Goal: Information Seeking & Learning: Find contact information

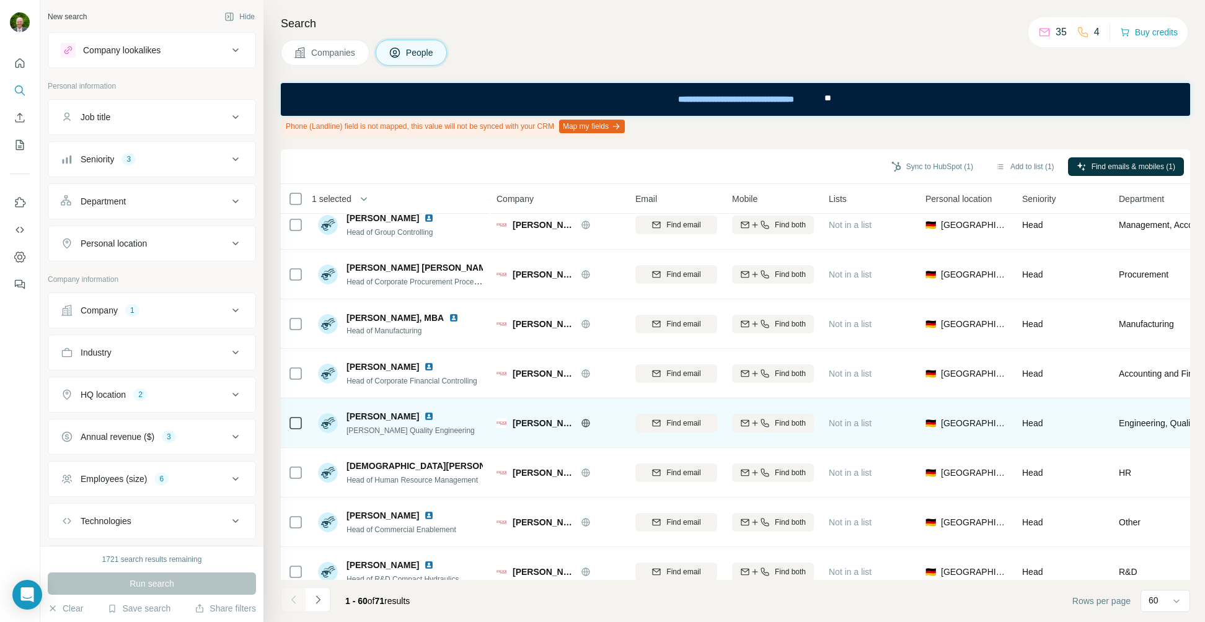
scroll to position [431, 0]
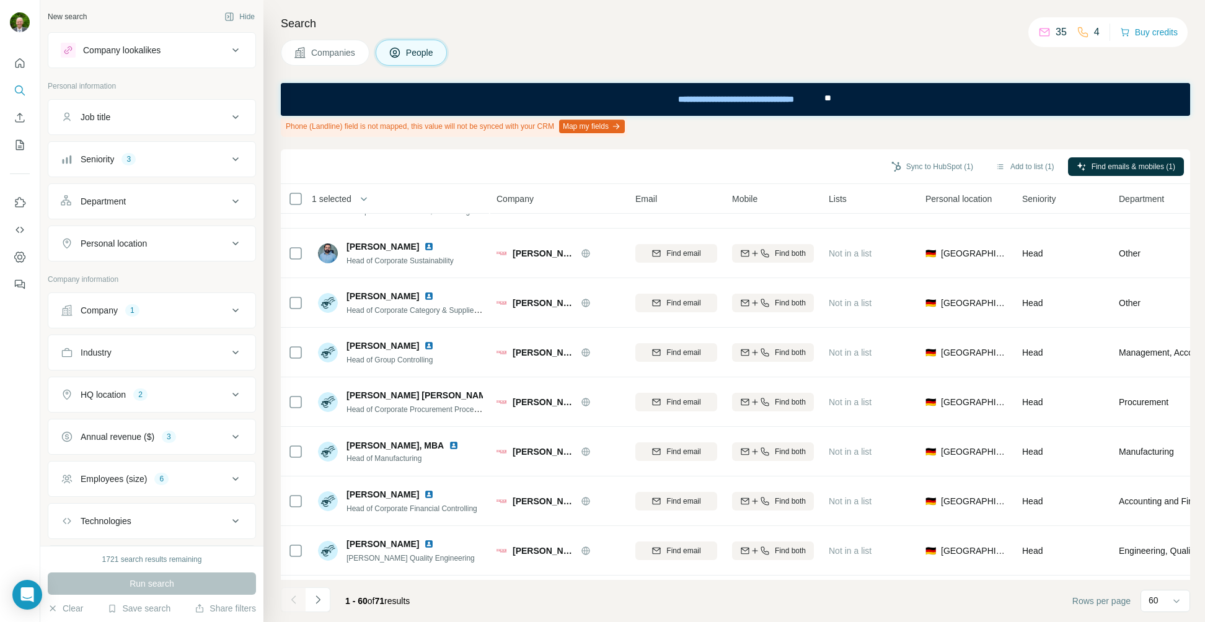
click at [339, 52] on span "Companies" at bounding box center [333, 52] width 45 height 12
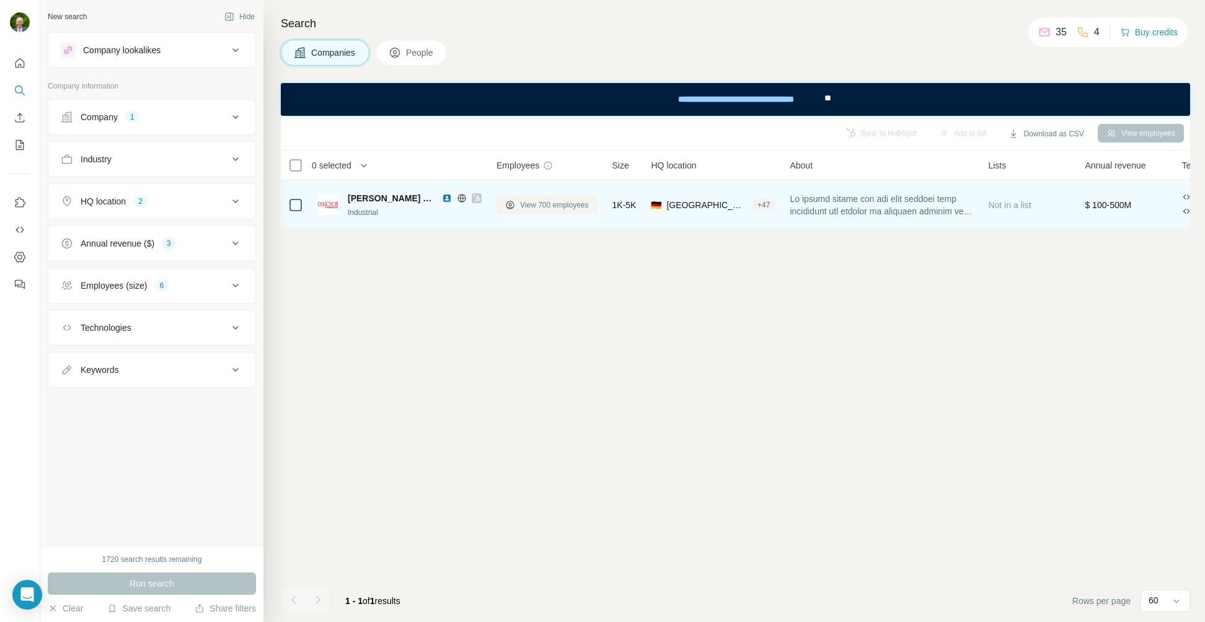
click at [564, 203] on span "View 700 employees" at bounding box center [554, 205] width 69 height 11
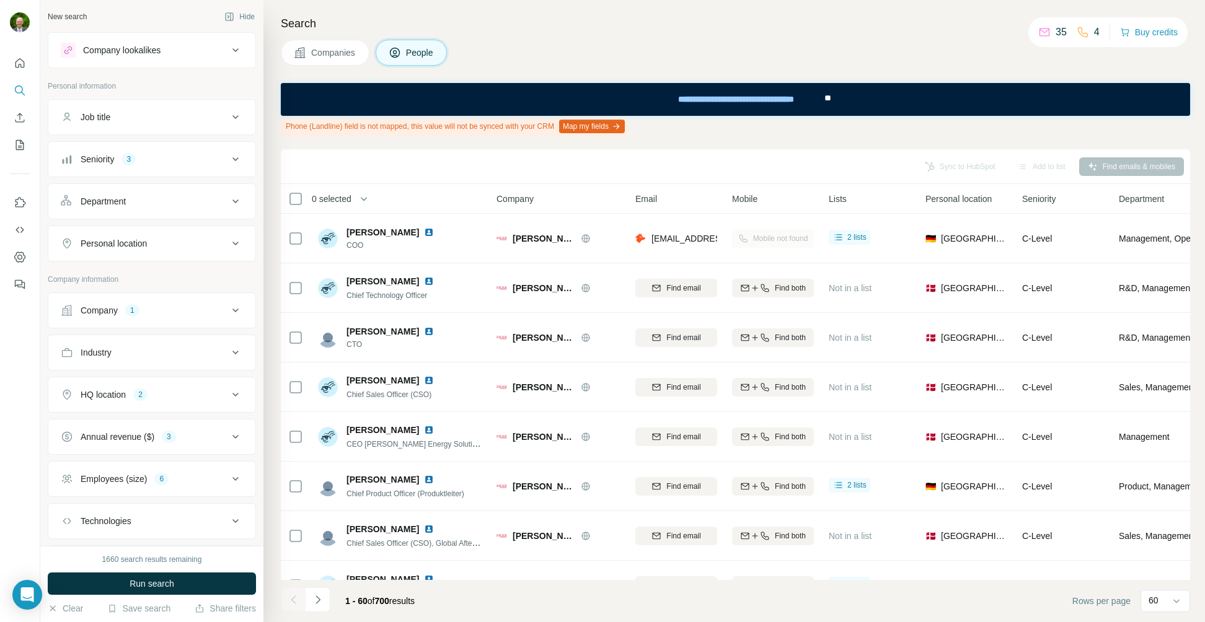
click at [228, 157] on icon at bounding box center [235, 159] width 15 height 15
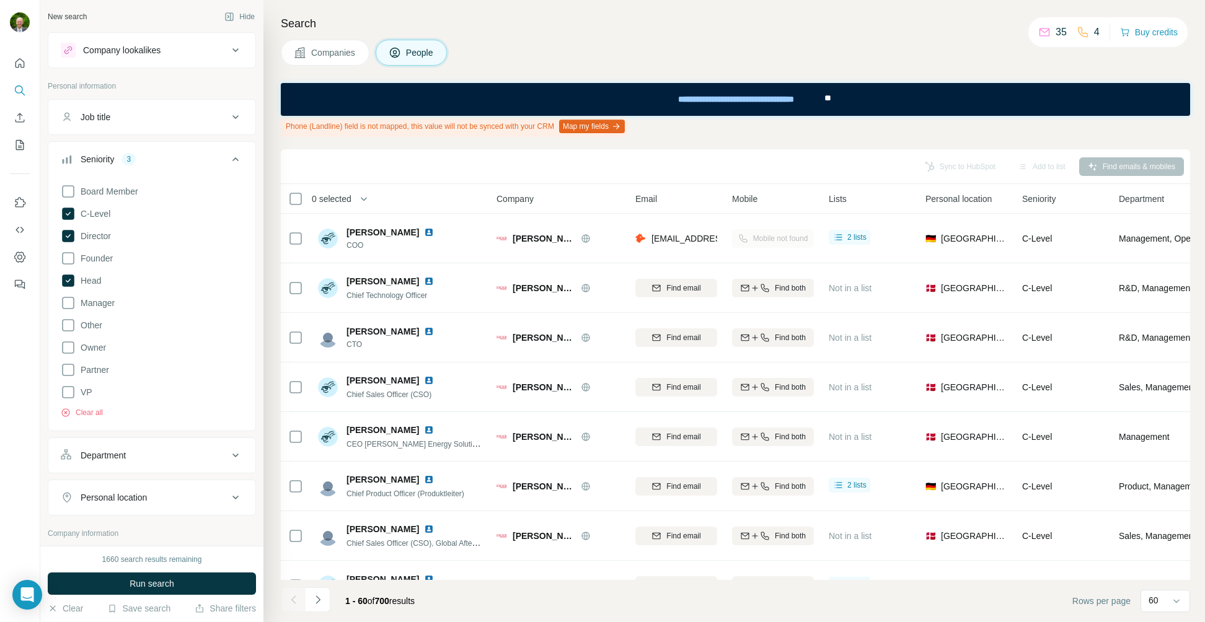
click at [352, 51] on span "Companies" at bounding box center [333, 52] width 45 height 12
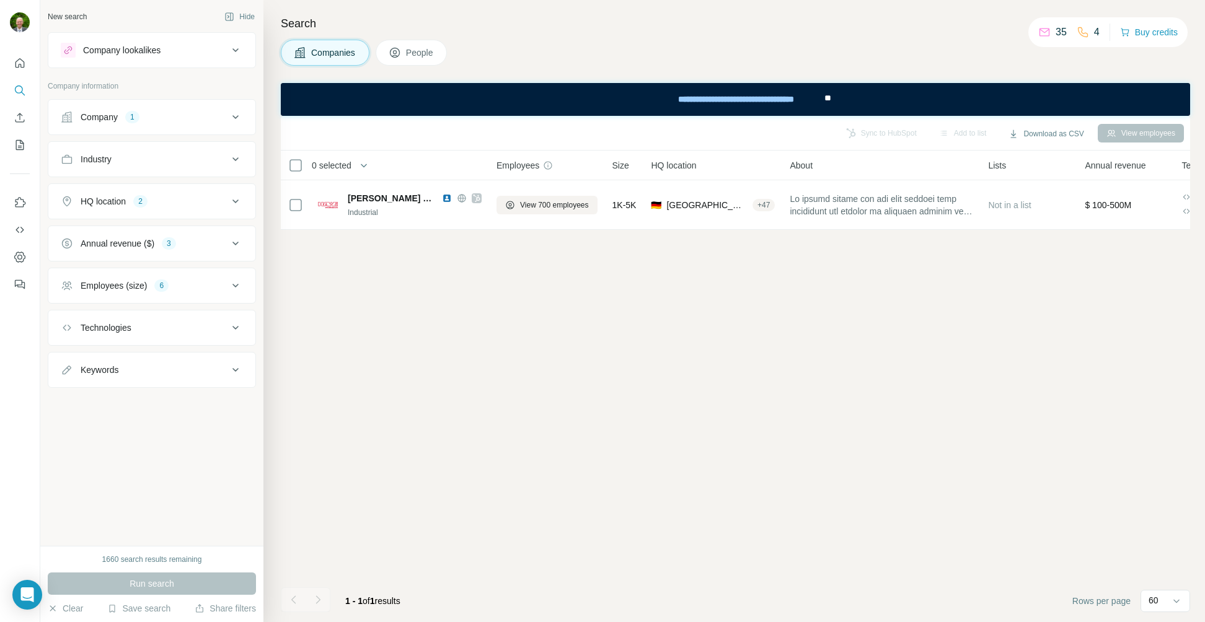
click at [344, 55] on span "Companies" at bounding box center [333, 52] width 45 height 12
click at [156, 48] on div "Company lookalikes" at bounding box center [121, 50] width 77 height 12
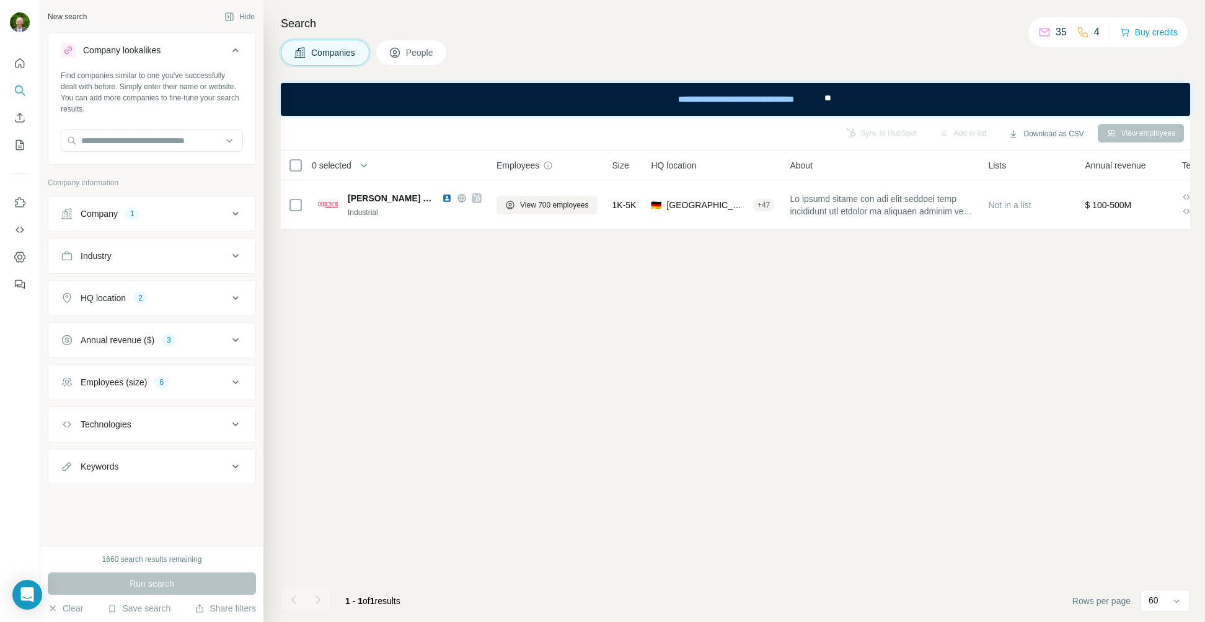
click at [156, 48] on div "Company lookalikes" at bounding box center [121, 50] width 77 height 12
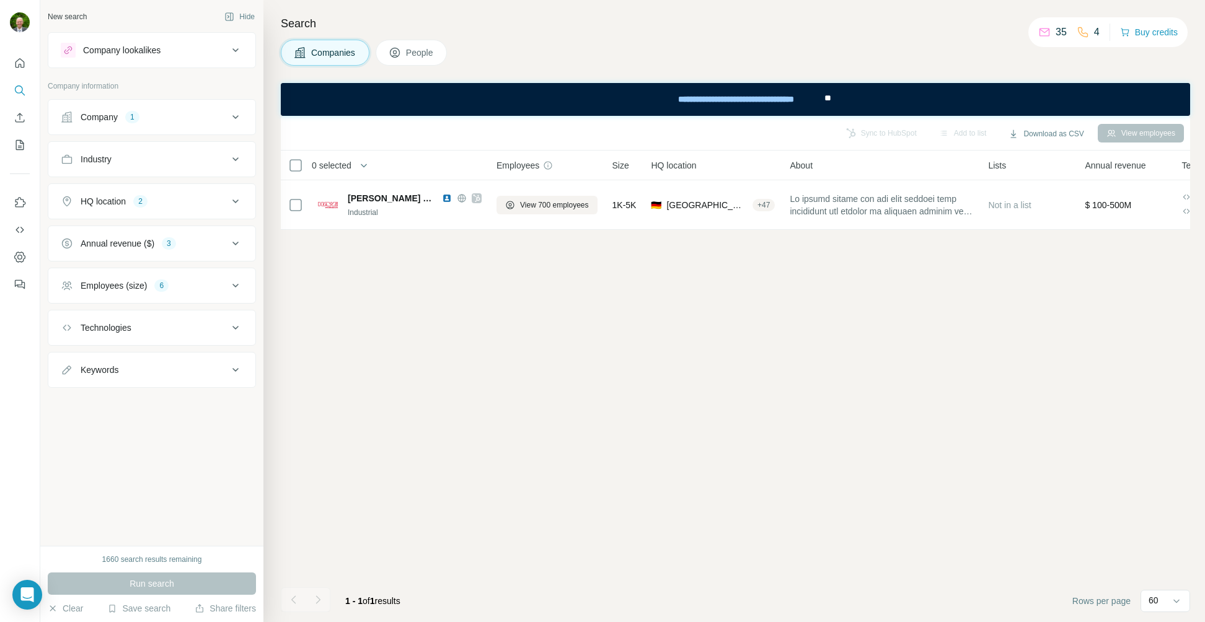
click at [112, 118] on div "Company" at bounding box center [99, 117] width 37 height 12
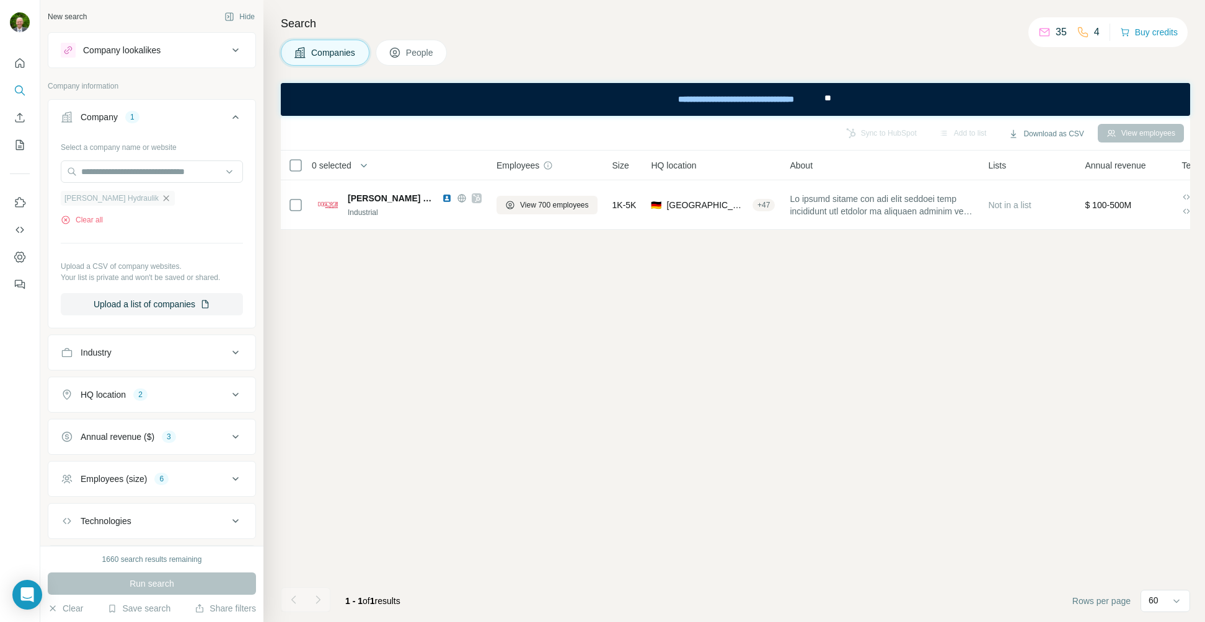
click at [164, 196] on icon "button" at bounding box center [167, 198] width 6 height 6
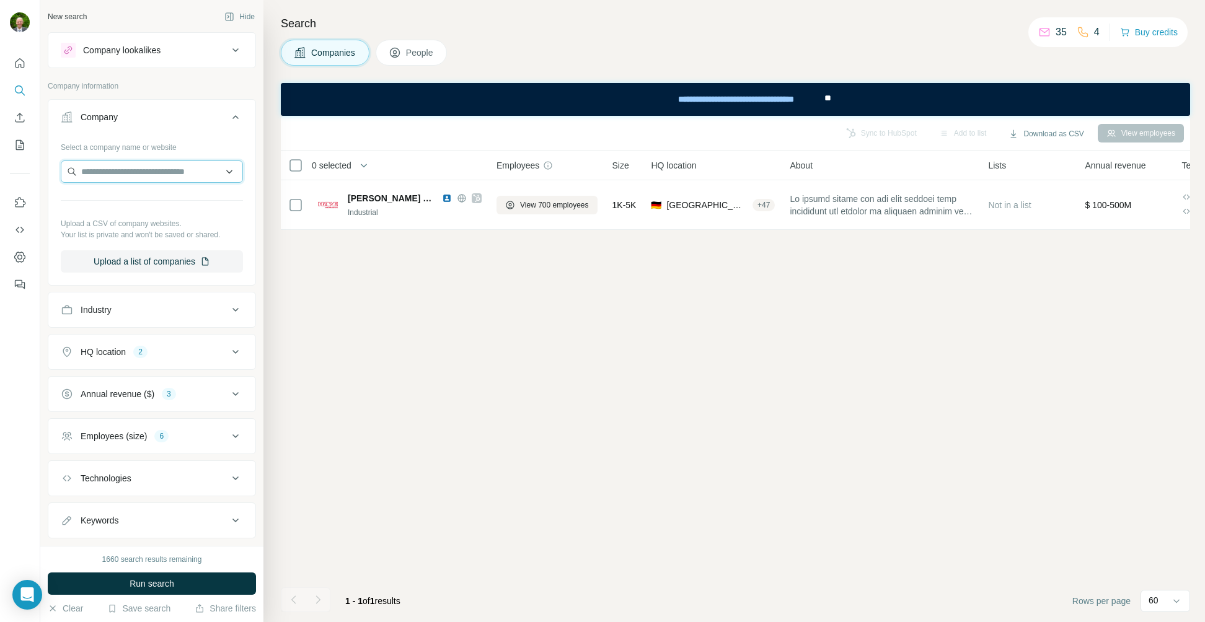
click at [112, 173] on input "text" at bounding box center [152, 171] width 182 height 22
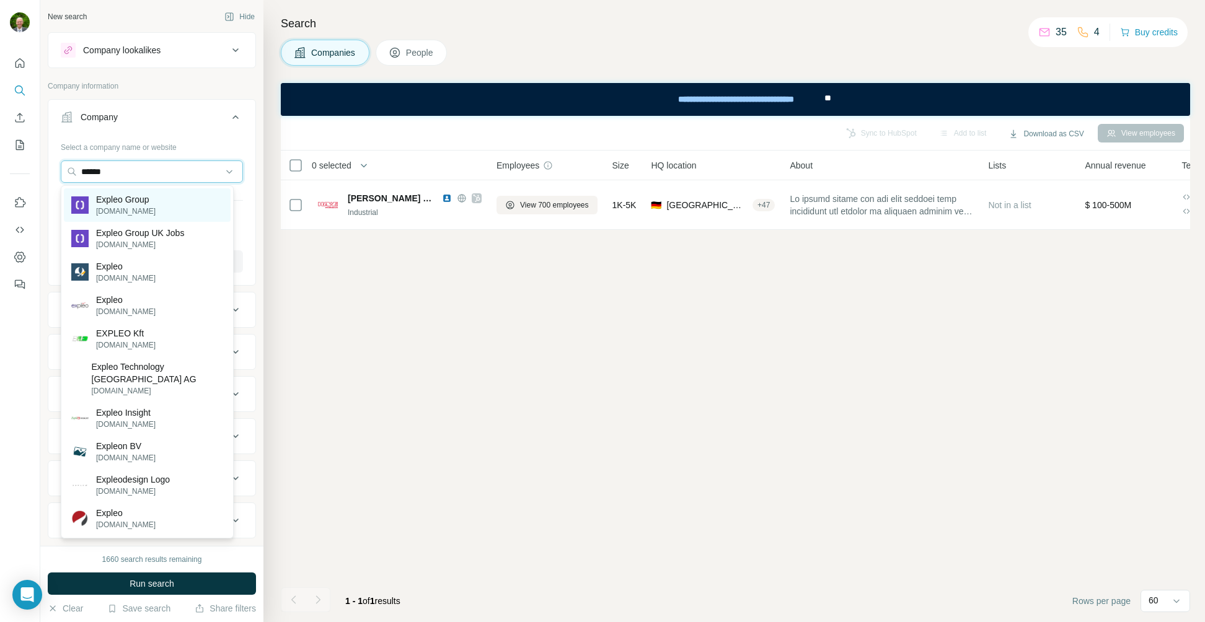
type input "******"
click at [132, 203] on p "Expleo Group" at bounding box center [125, 199] width 59 height 12
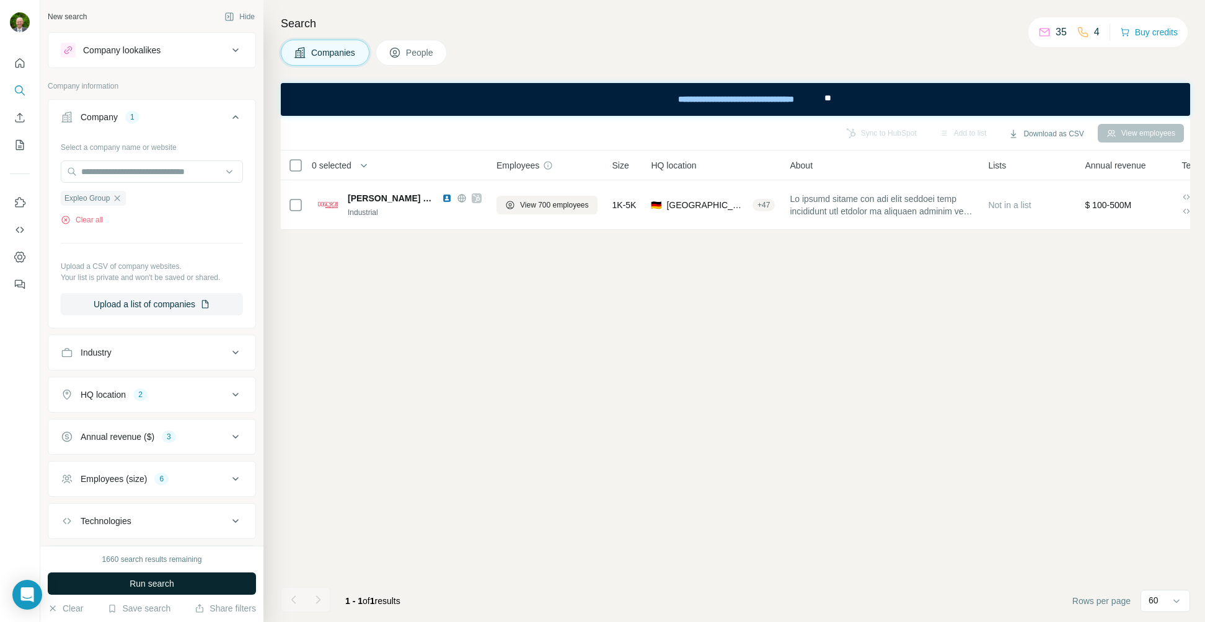
click at [146, 580] on span "Run search" at bounding box center [152, 583] width 45 height 12
click at [94, 219] on button "Clear all" at bounding box center [82, 219] width 42 height 11
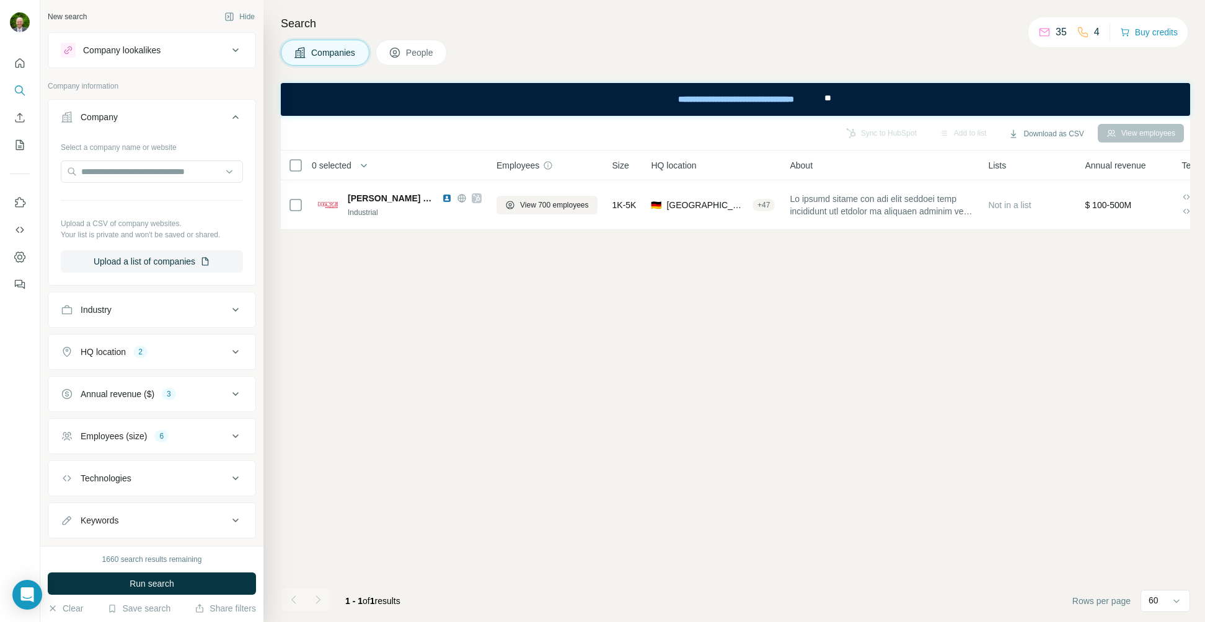
click at [346, 281] on div "Sync to HubSpot Add to list Download as CSV View employees 0 selected Companies…" at bounding box center [735, 369] width 909 height 506
click at [127, 173] on input "text" at bounding box center [152, 171] width 182 height 22
type input "*"
type input "**********"
click at [121, 203] on p "Expleo Group" at bounding box center [125, 199] width 59 height 12
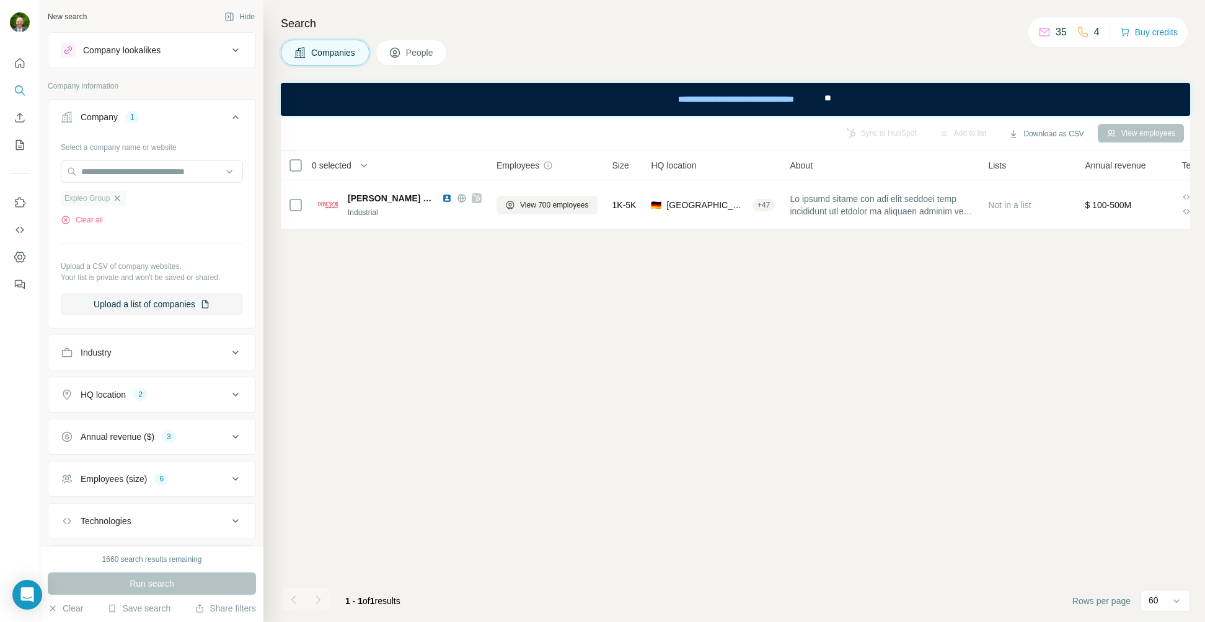
scroll to position [36, 0]
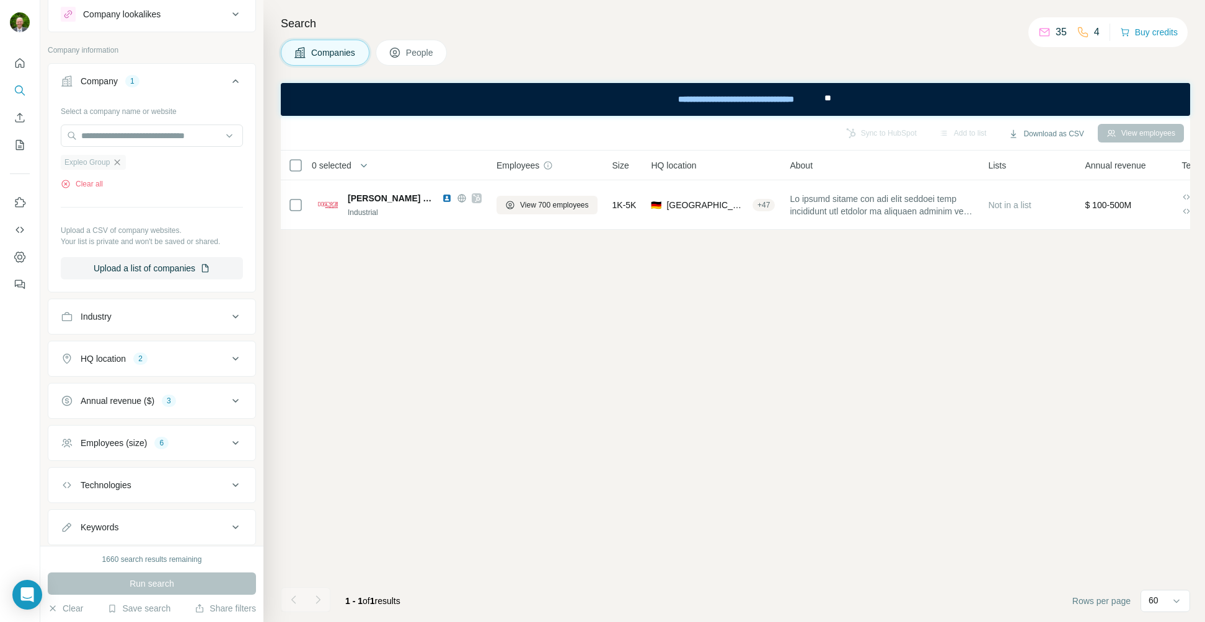
click at [228, 359] on icon at bounding box center [235, 358] width 15 height 15
click at [147, 418] on icon "button" at bounding box center [150, 418] width 6 height 6
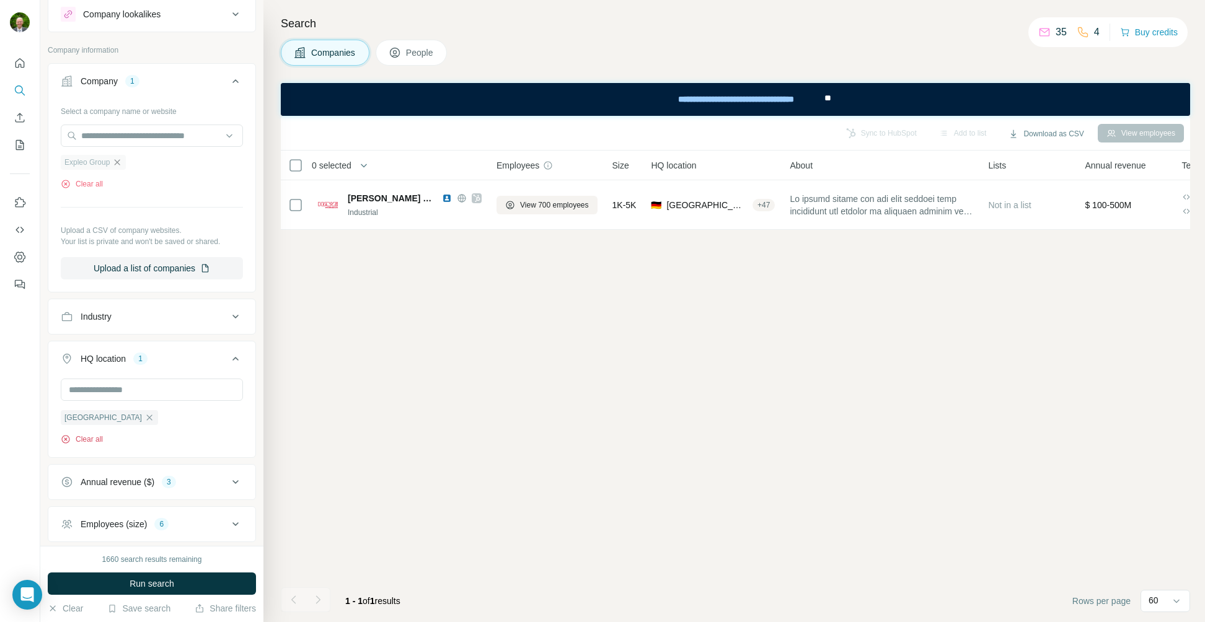
click at [90, 434] on div "Austria Clear all" at bounding box center [109, 427] width 97 height 35
click at [89, 441] on button "Clear all" at bounding box center [82, 439] width 42 height 11
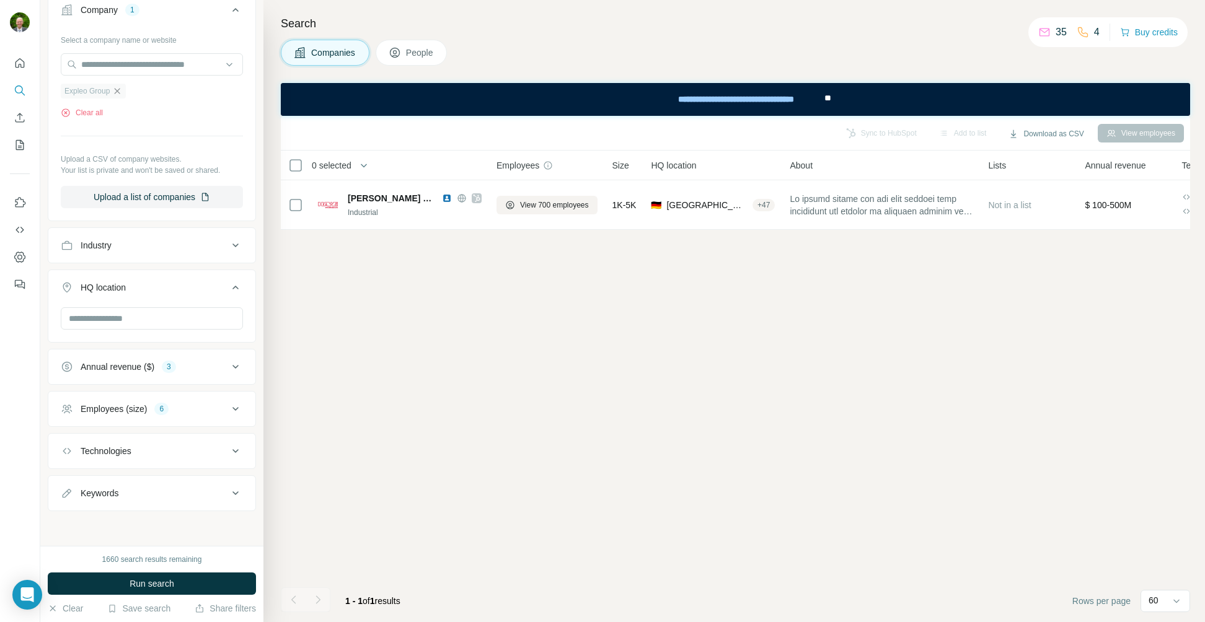
click at [229, 367] on icon at bounding box center [235, 366] width 15 height 15
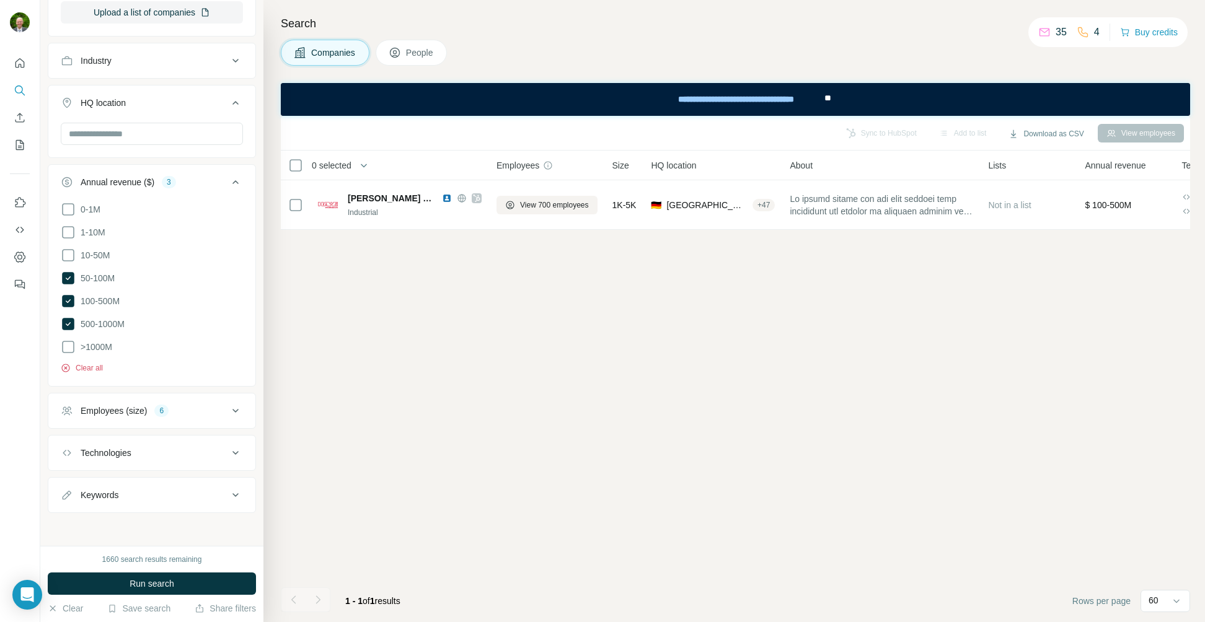
click at [91, 363] on button "Clear all" at bounding box center [82, 367] width 42 height 11
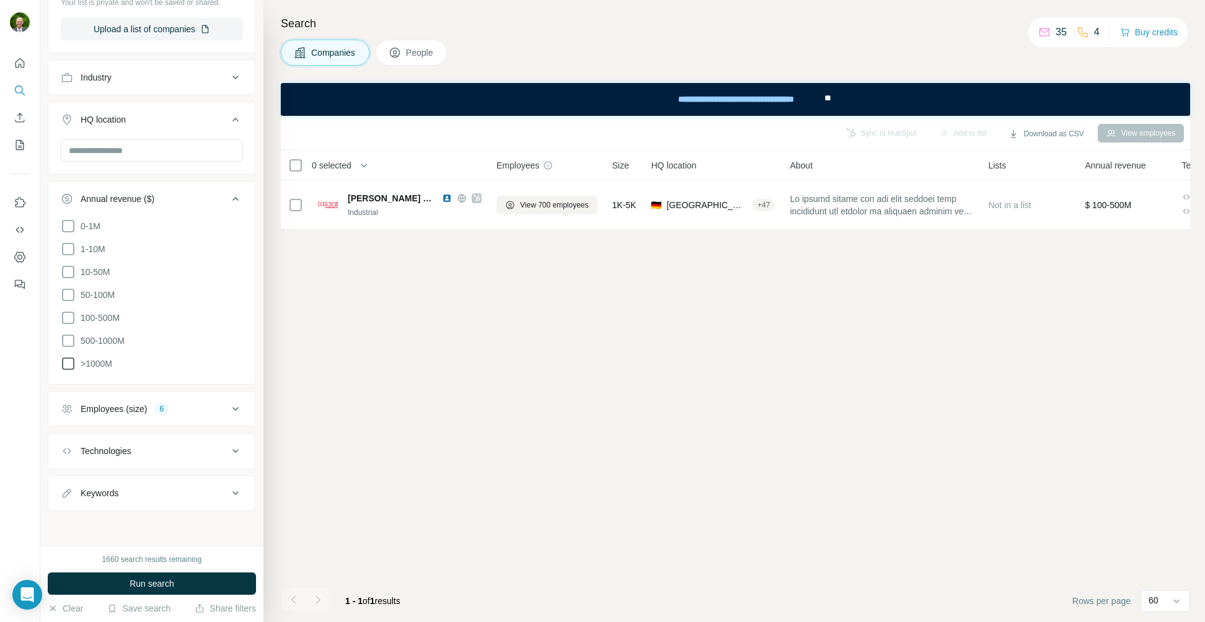
scroll to position [273, 0]
click at [229, 407] on icon at bounding box center [235, 410] width 15 height 15
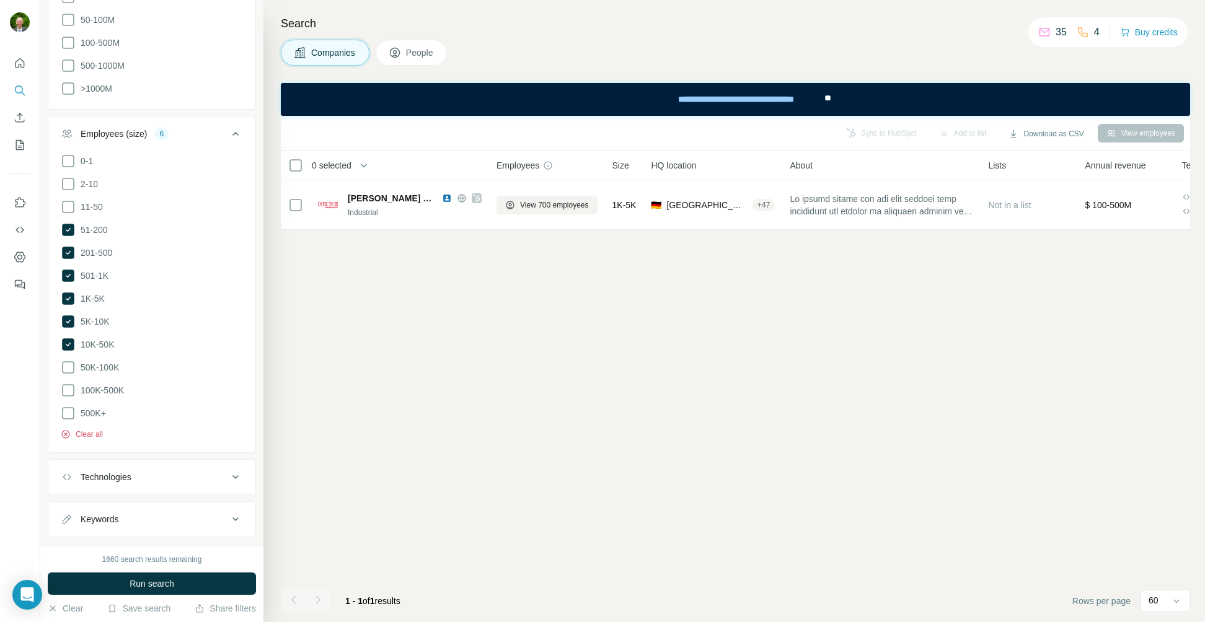
click at [89, 429] on button "Clear all" at bounding box center [82, 434] width 42 height 11
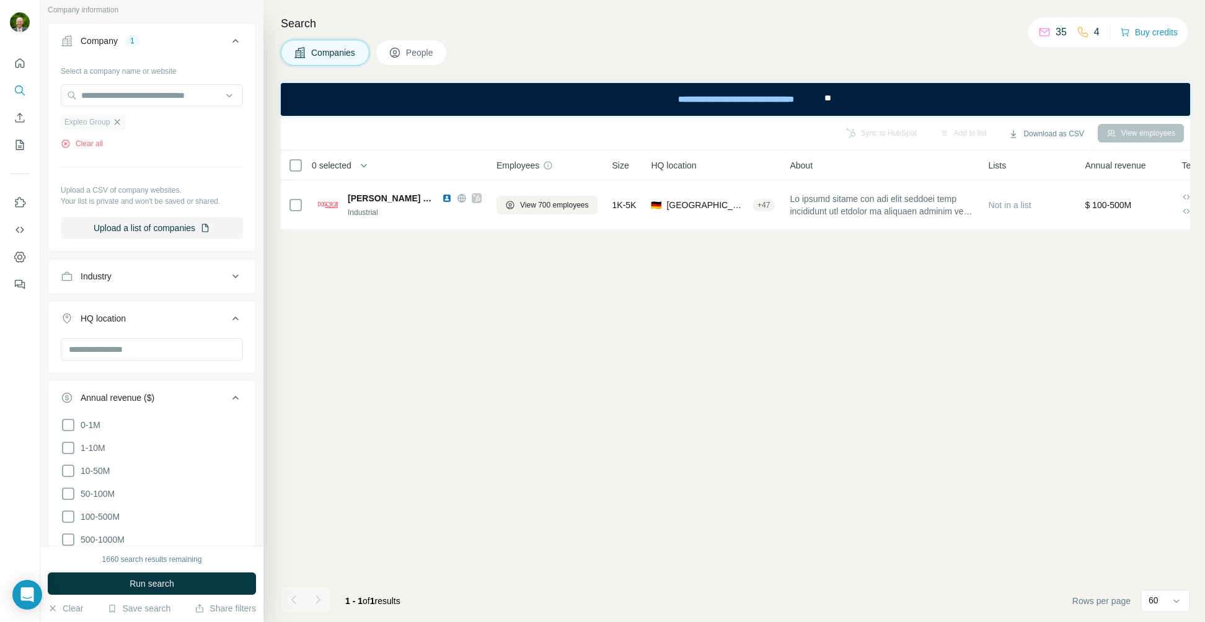
scroll to position [15, 0]
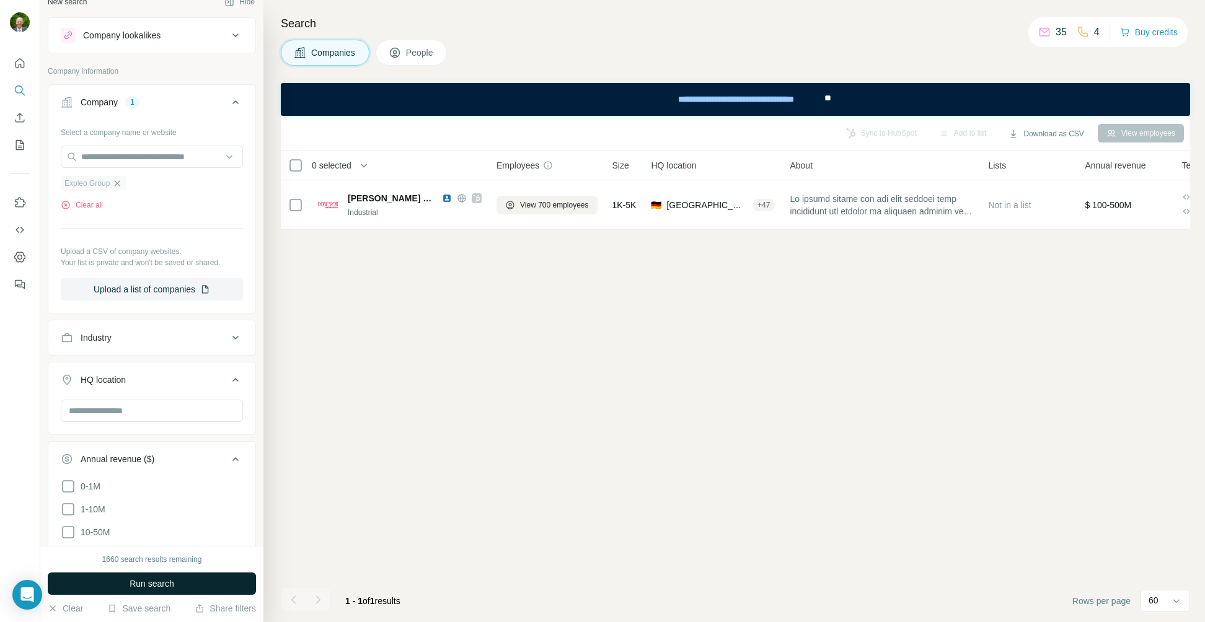
click at [148, 582] on span "Run search" at bounding box center [152, 583] width 45 height 12
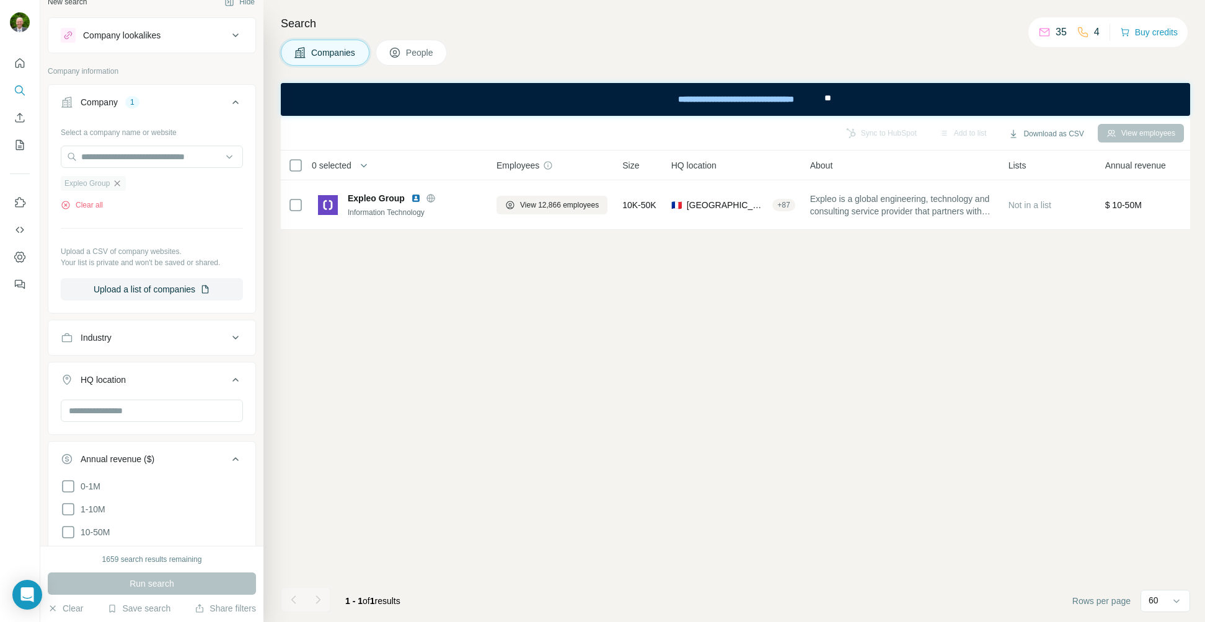
click at [424, 51] on span "People" at bounding box center [420, 52] width 29 height 12
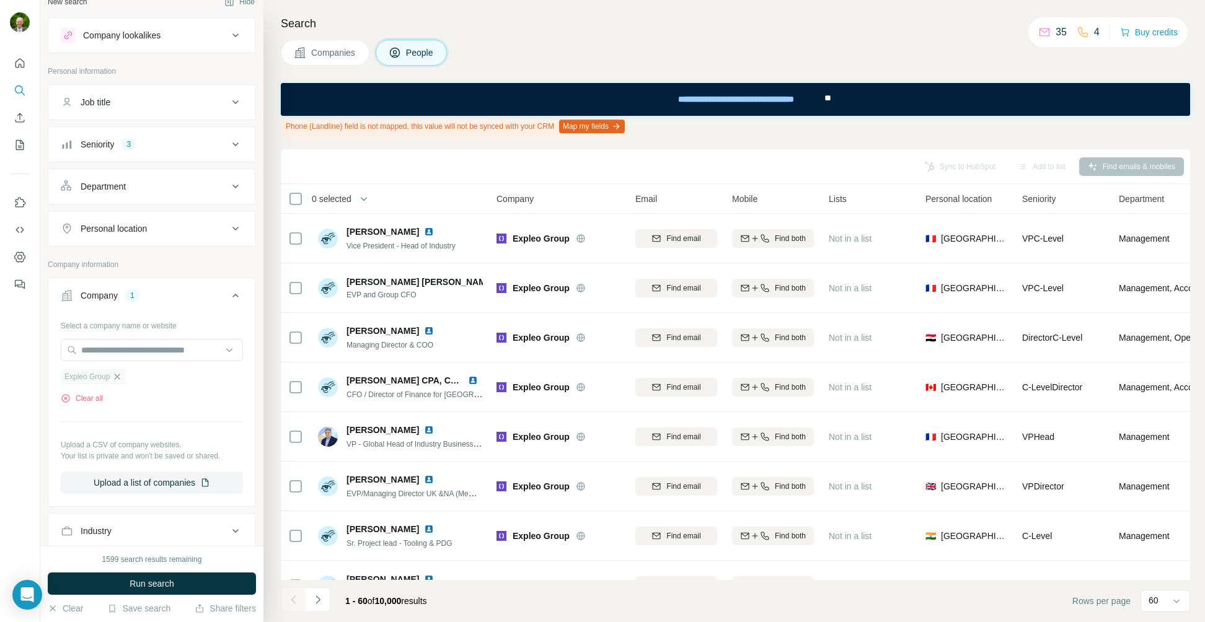
click at [228, 143] on icon at bounding box center [235, 144] width 15 height 15
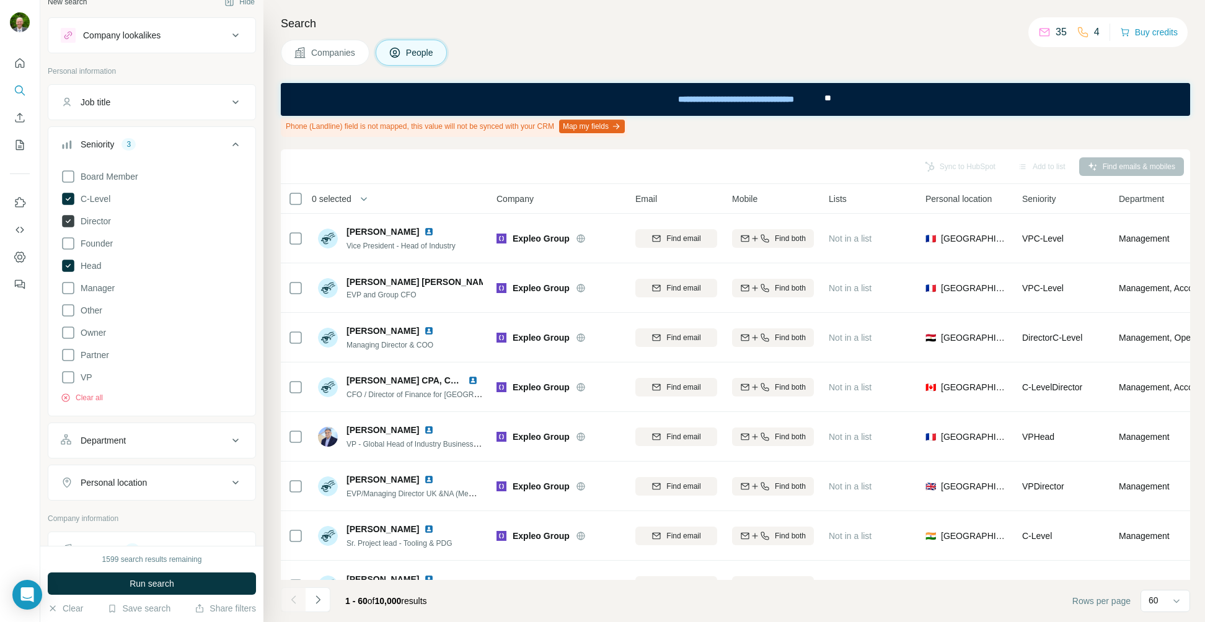
click at [74, 222] on icon at bounding box center [68, 221] width 12 height 12
click at [66, 266] on icon at bounding box center [68, 265] width 15 height 15
click at [164, 584] on span "Run search" at bounding box center [152, 583] width 45 height 12
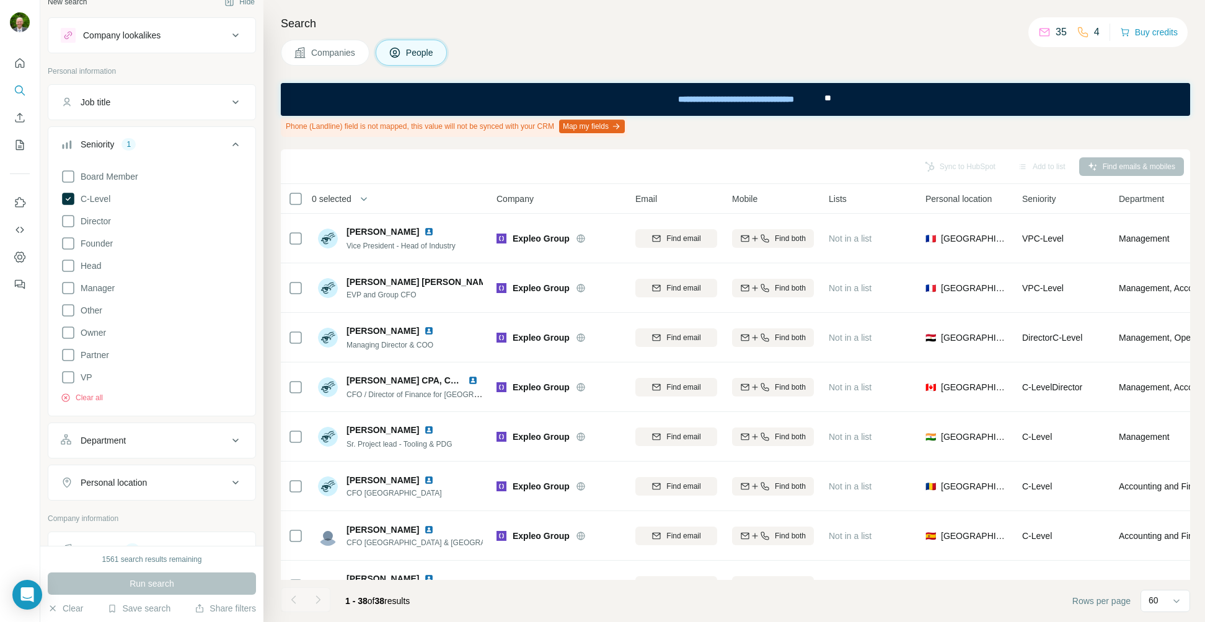
click at [232, 439] on icon at bounding box center [235, 441] width 6 height 4
click at [228, 439] on icon at bounding box center [235, 440] width 15 height 15
